Goal: Task Accomplishment & Management: Use online tool/utility

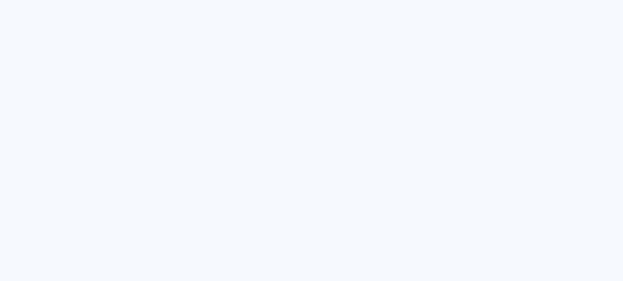
click at [365, 189] on neon-animated-pages "Prosite Website + Landing pages Proof Sistema de seleção e venda de fotos Desig…" at bounding box center [311, 140] width 623 height 281
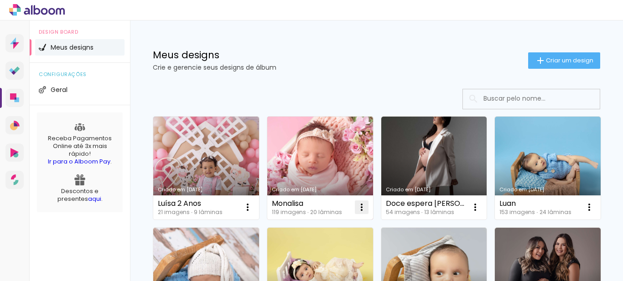
click at [253, 209] on iron-icon at bounding box center [247, 207] width 11 height 11
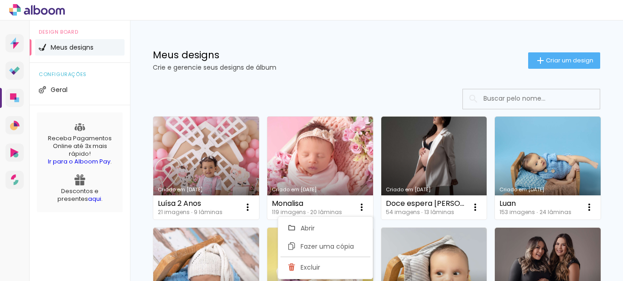
click at [346, 205] on div "Monalisa 119 imagens ∙ 20 lâminas Abrir Fazer uma cópia Excluir" at bounding box center [320, 208] width 106 height 24
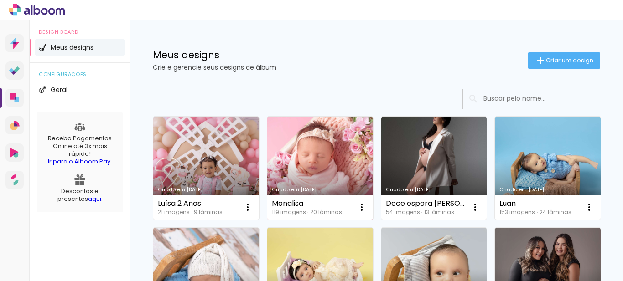
click at [329, 168] on link "Criado em [DATE]" at bounding box center [320, 168] width 106 height 103
